Goal: Task Accomplishment & Management: Use online tool/utility

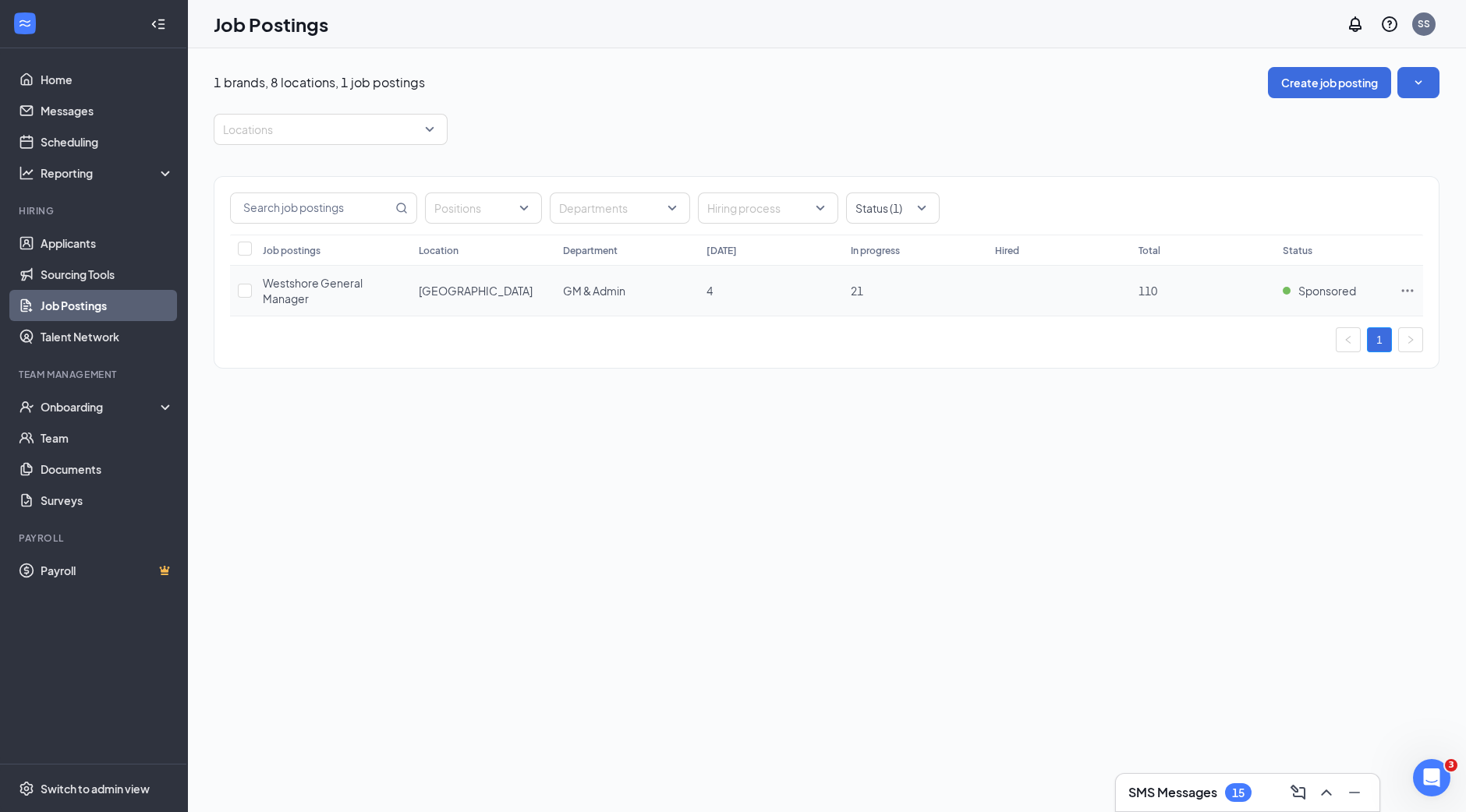
click at [1406, 289] on icon "Ellipses" at bounding box center [1408, 291] width 16 height 16
click at [1253, 462] on span "View applicants" at bounding box center [1234, 459] width 80 height 14
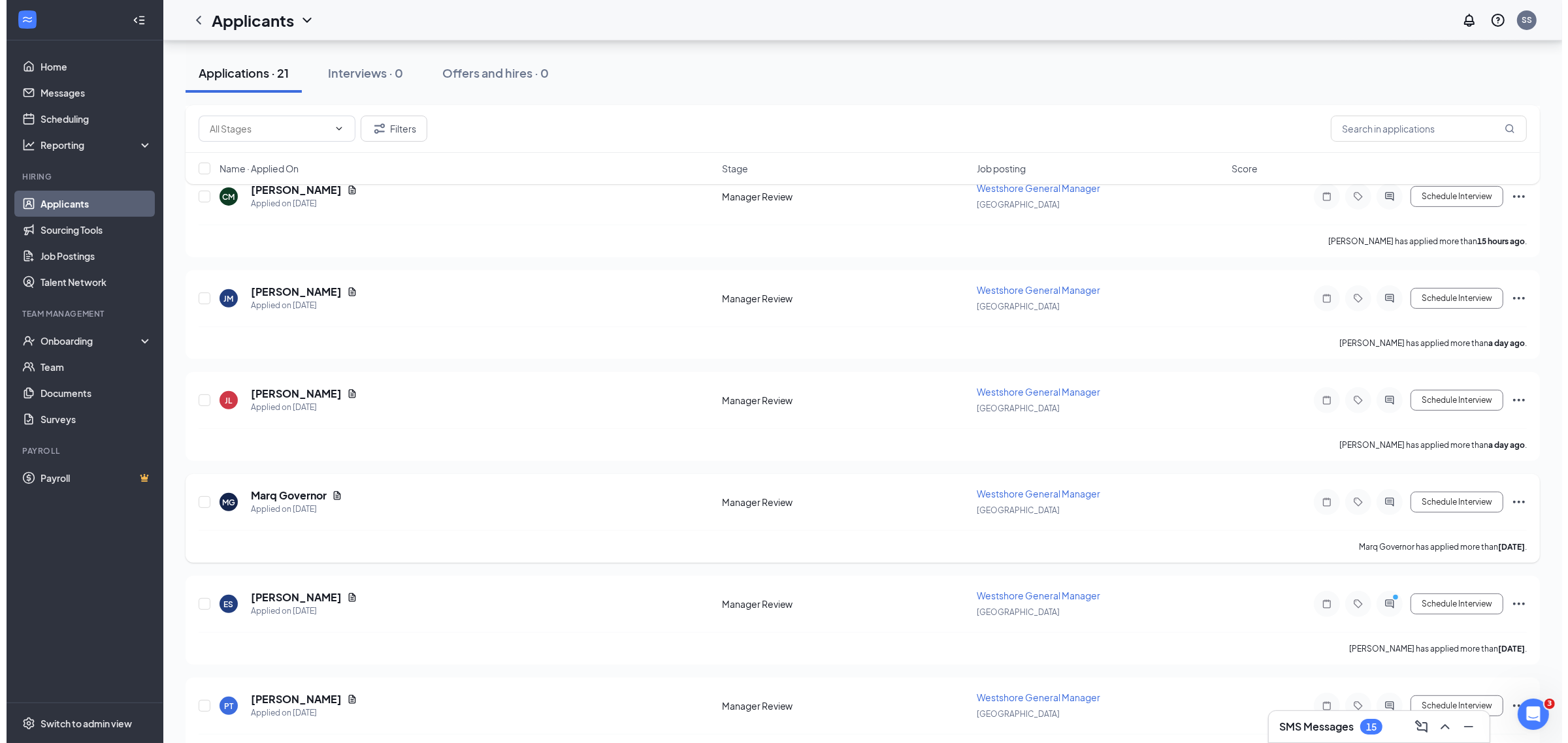
scroll to position [555, 0]
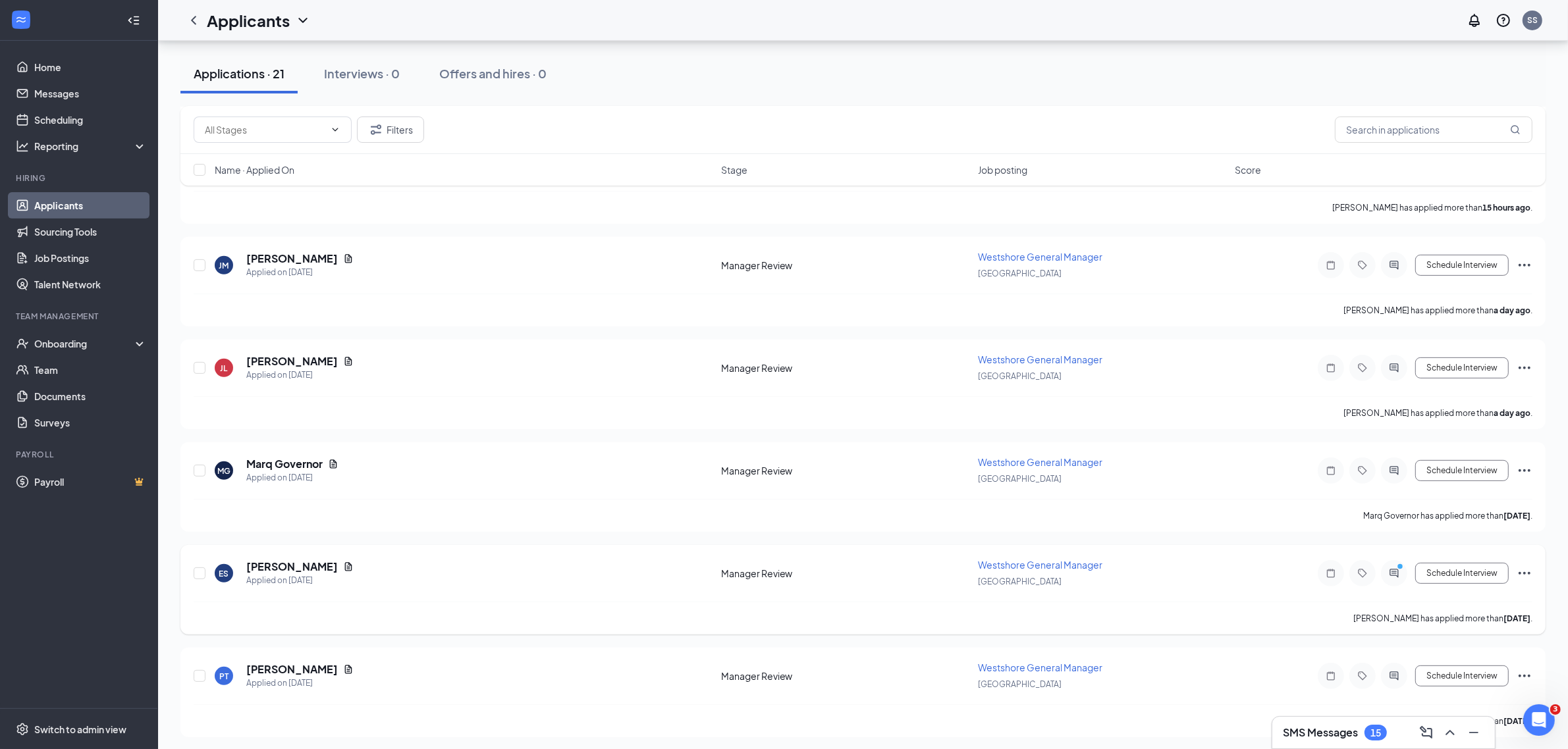
click at [1238, 572] on icon "Ellipses" at bounding box center [1525, 573] width 12 height 2
click at [272, 567] on h5 "Eli Smith" at bounding box center [293, 567] width 92 height 14
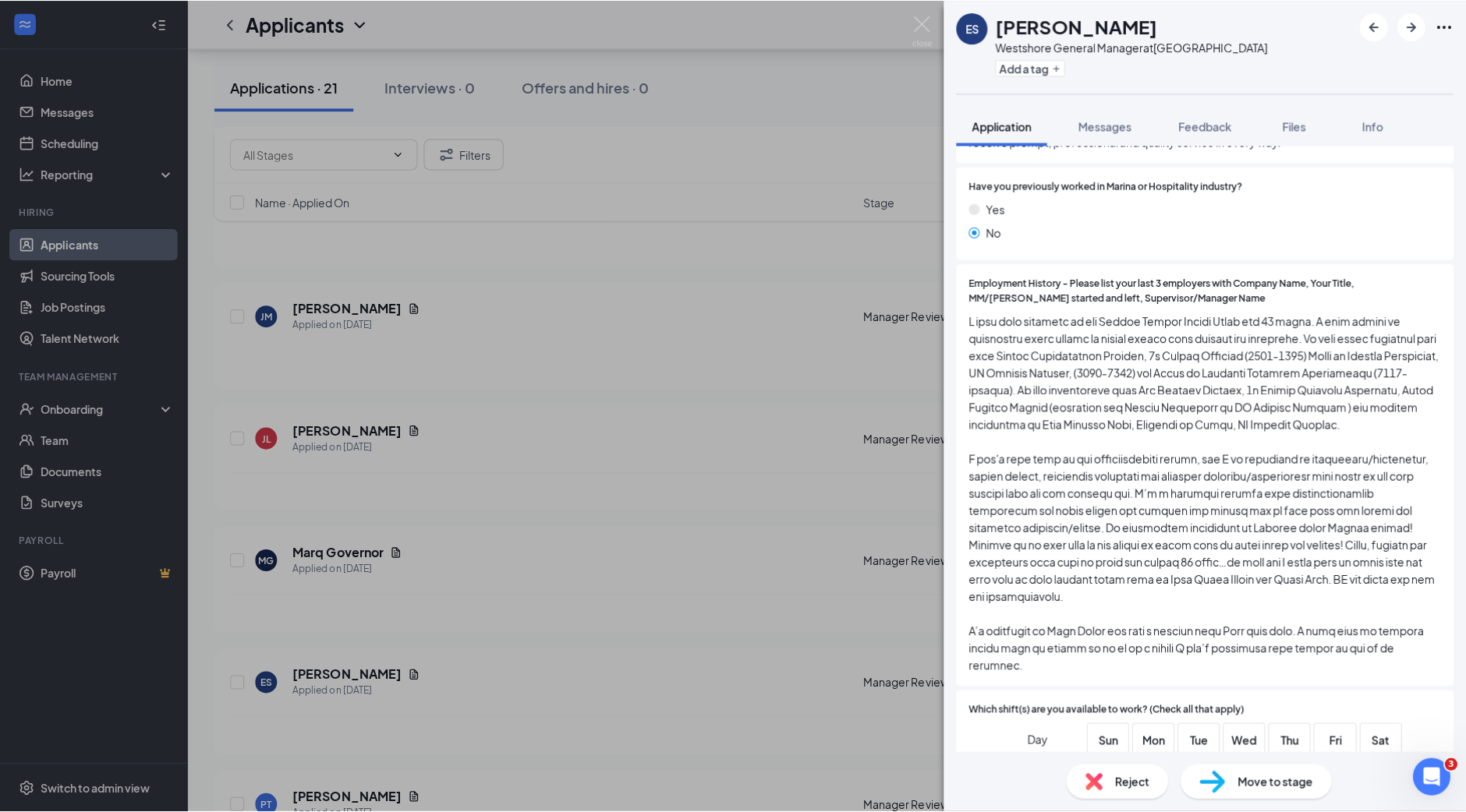
scroll to position [292, 0]
